Goal: Task Accomplishment & Management: Manage account settings

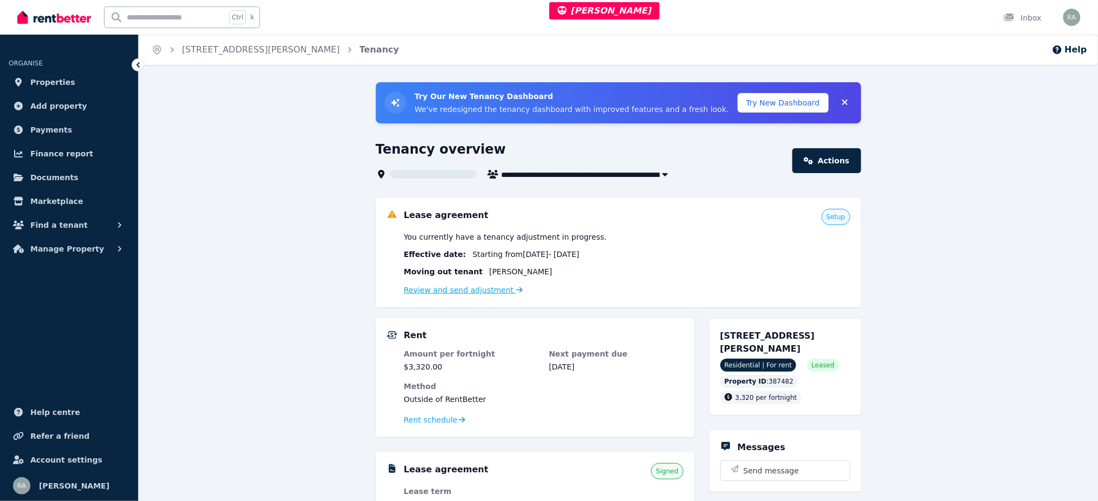
click at [480, 295] on div "Review and send adjustment" at bounding box center [627, 290] width 446 height 13
click at [480, 290] on link "Review and send adjustment" at bounding box center [463, 290] width 119 height 9
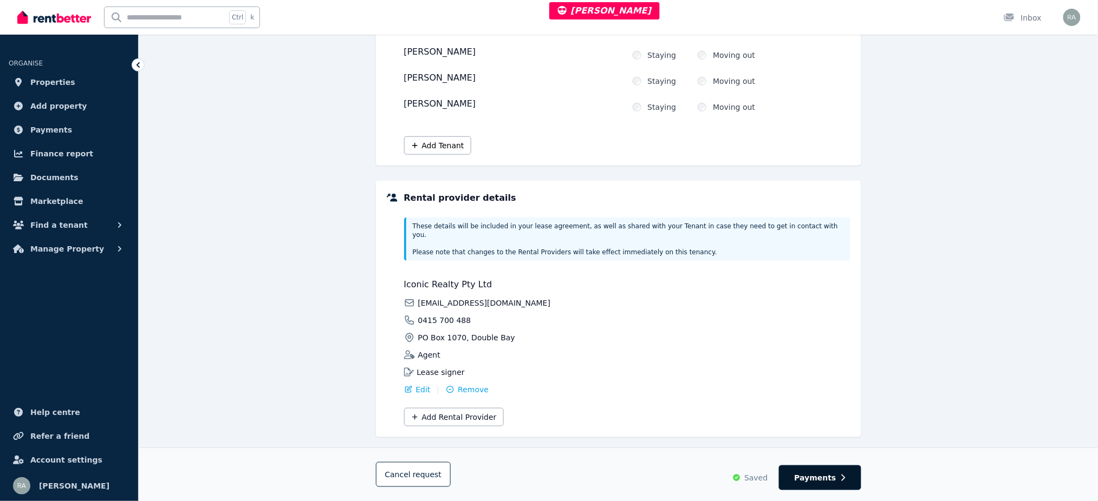
click at [823, 469] on button "Payments" at bounding box center [820, 478] width 82 height 25
select select "**********"
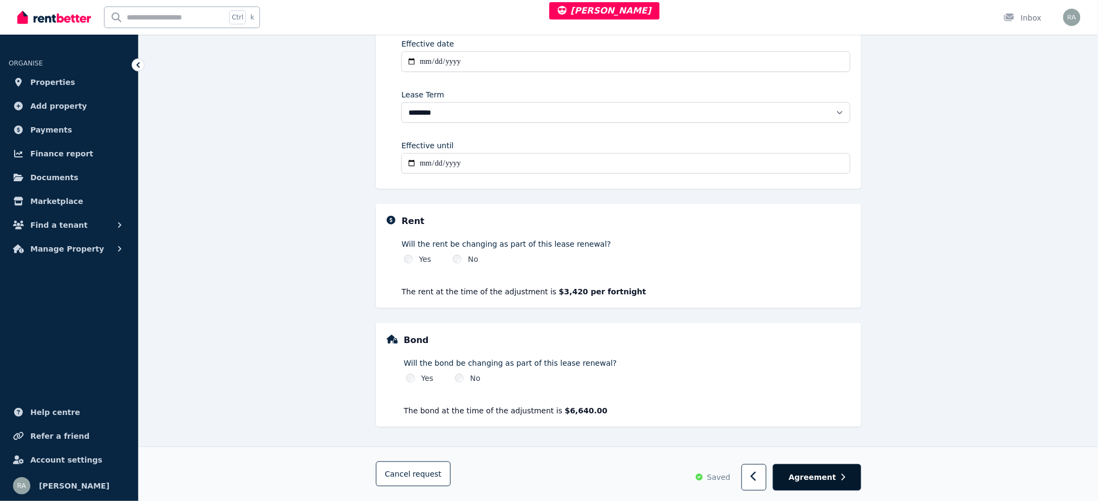
click at [827, 479] on span "Agreement" at bounding box center [812, 477] width 48 height 11
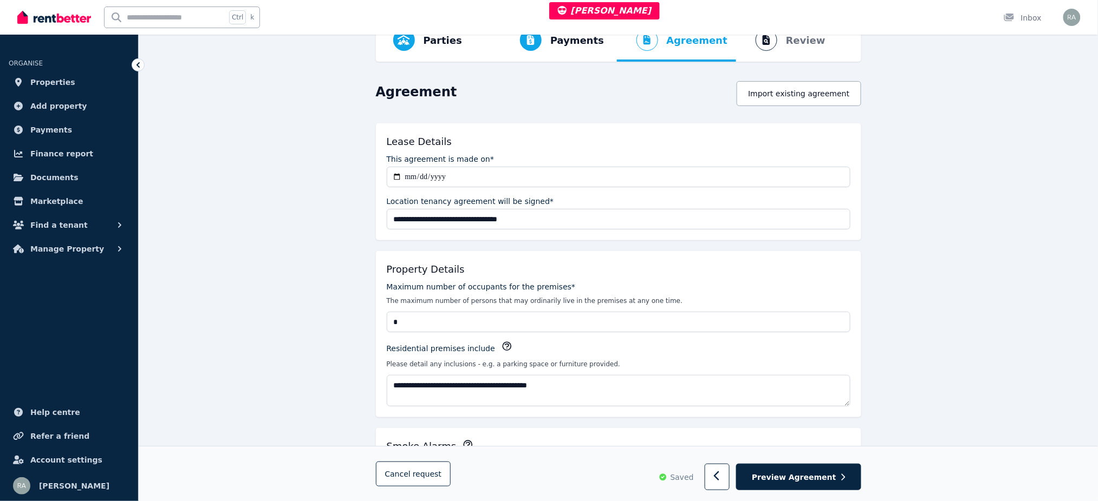
scroll to position [0, 0]
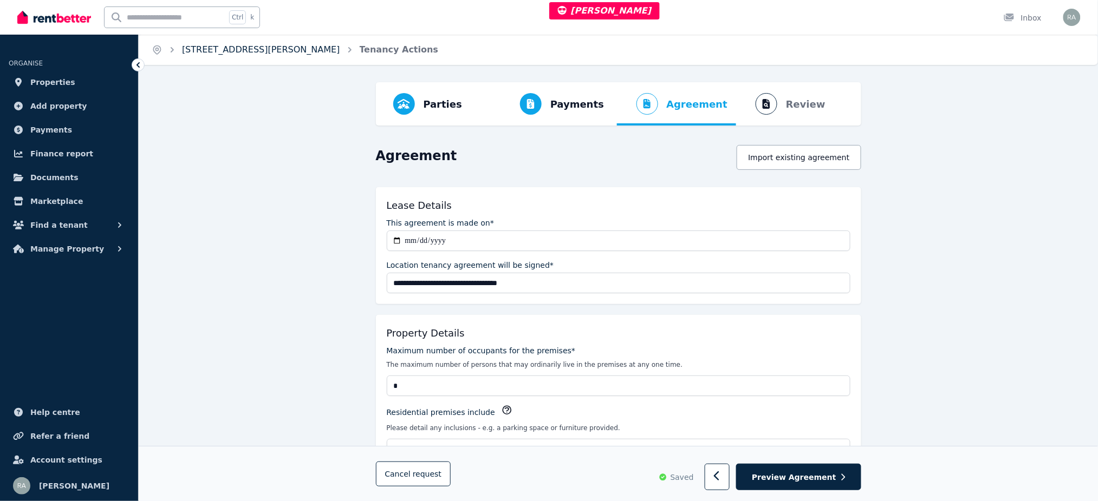
click at [246, 53] on link "2/5 Porter St, Bondi Junction # - 107" at bounding box center [261, 49] width 158 height 10
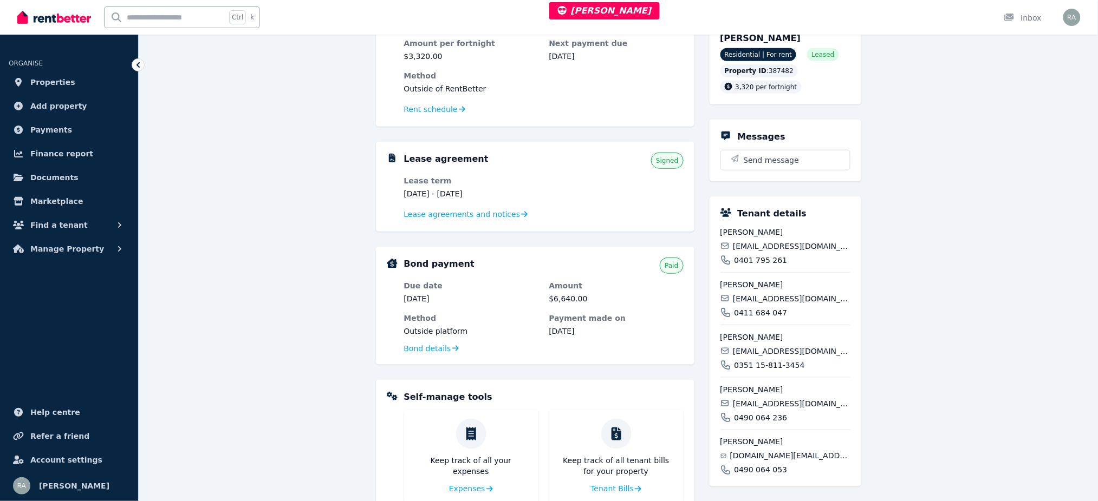
scroll to position [433, 0]
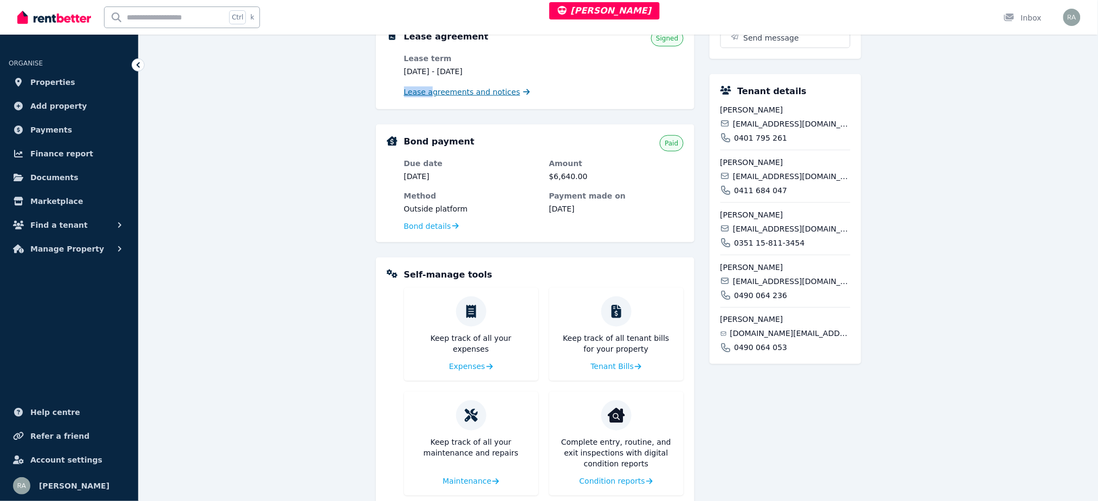
click at [427, 87] on div "Lease agreements and notices" at bounding box center [543, 92] width 279 height 13
click at [428, 89] on span "Lease agreements and notices" at bounding box center [462, 92] width 116 height 11
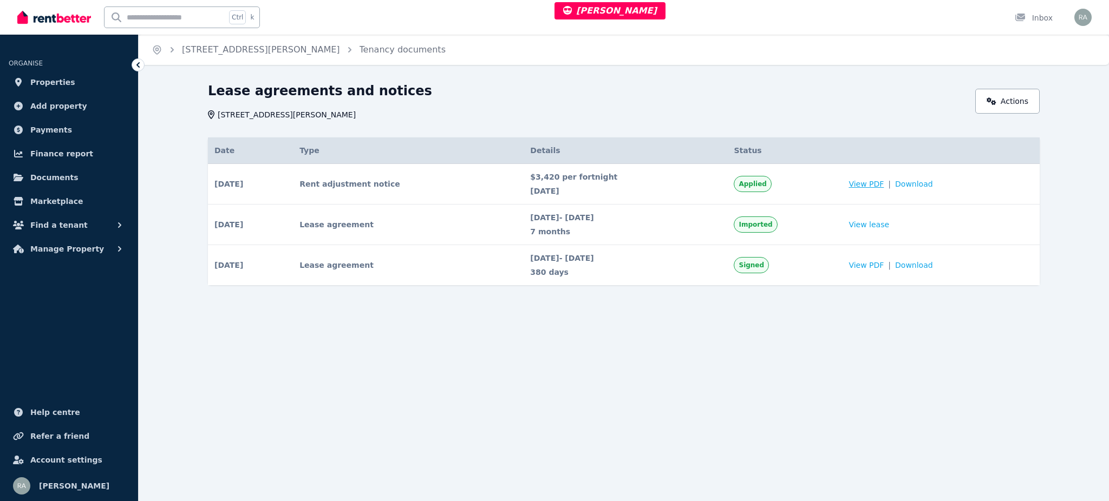
click at [876, 185] on span "View PDF" at bounding box center [866, 184] width 35 height 11
click at [869, 225] on link "View lease" at bounding box center [869, 224] width 41 height 11
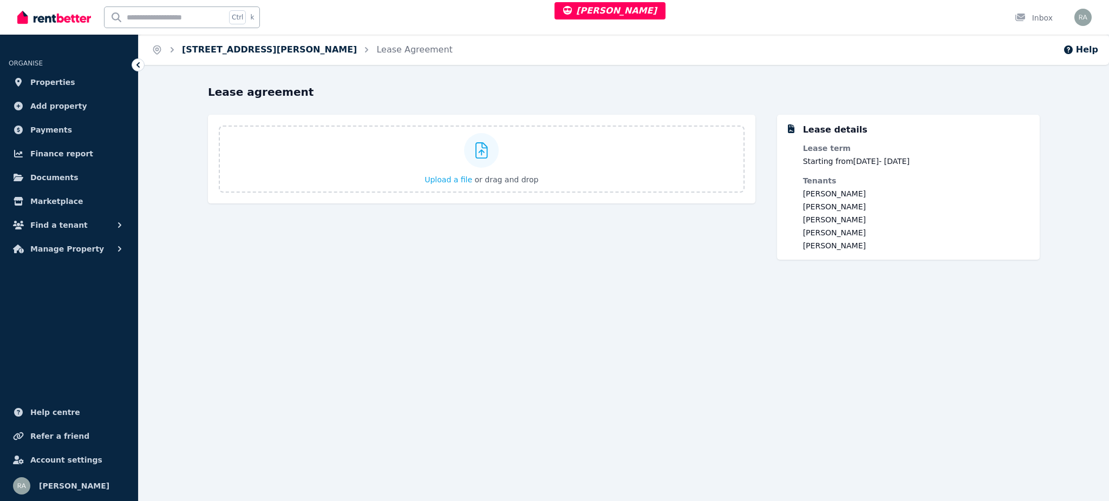
click at [290, 45] on link "2/5 Porter St, Bondi Junction # - 107" at bounding box center [269, 49] width 175 height 10
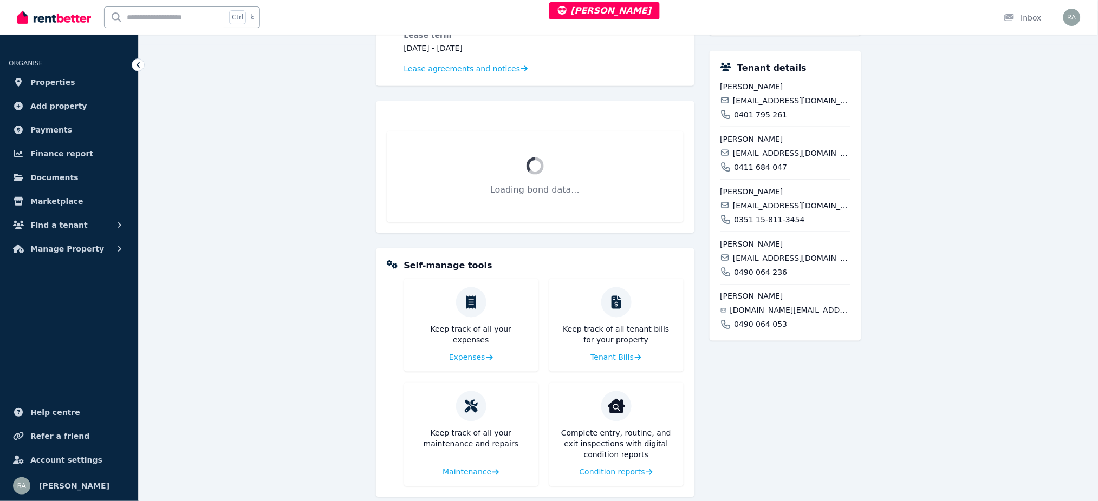
scroll to position [314, 0]
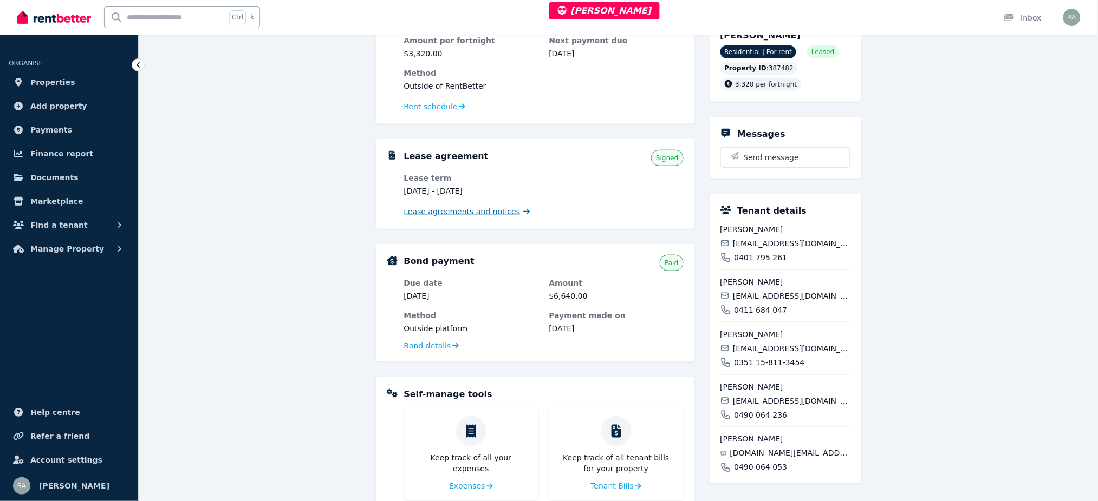
click at [461, 208] on span "Lease agreements and notices" at bounding box center [462, 211] width 116 height 11
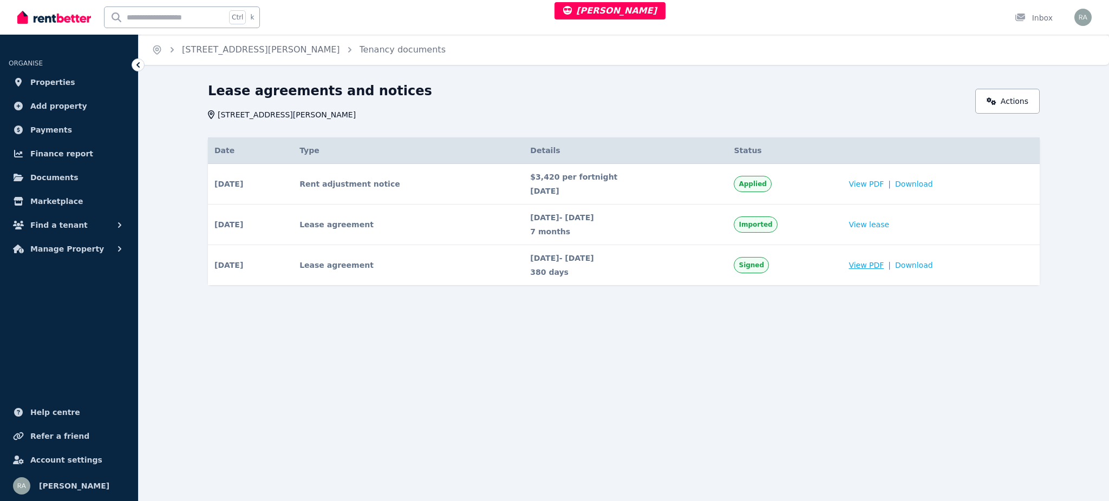
click at [865, 265] on span "View PDF" at bounding box center [866, 265] width 35 height 11
